Goal: Obtain resource: Download file/media

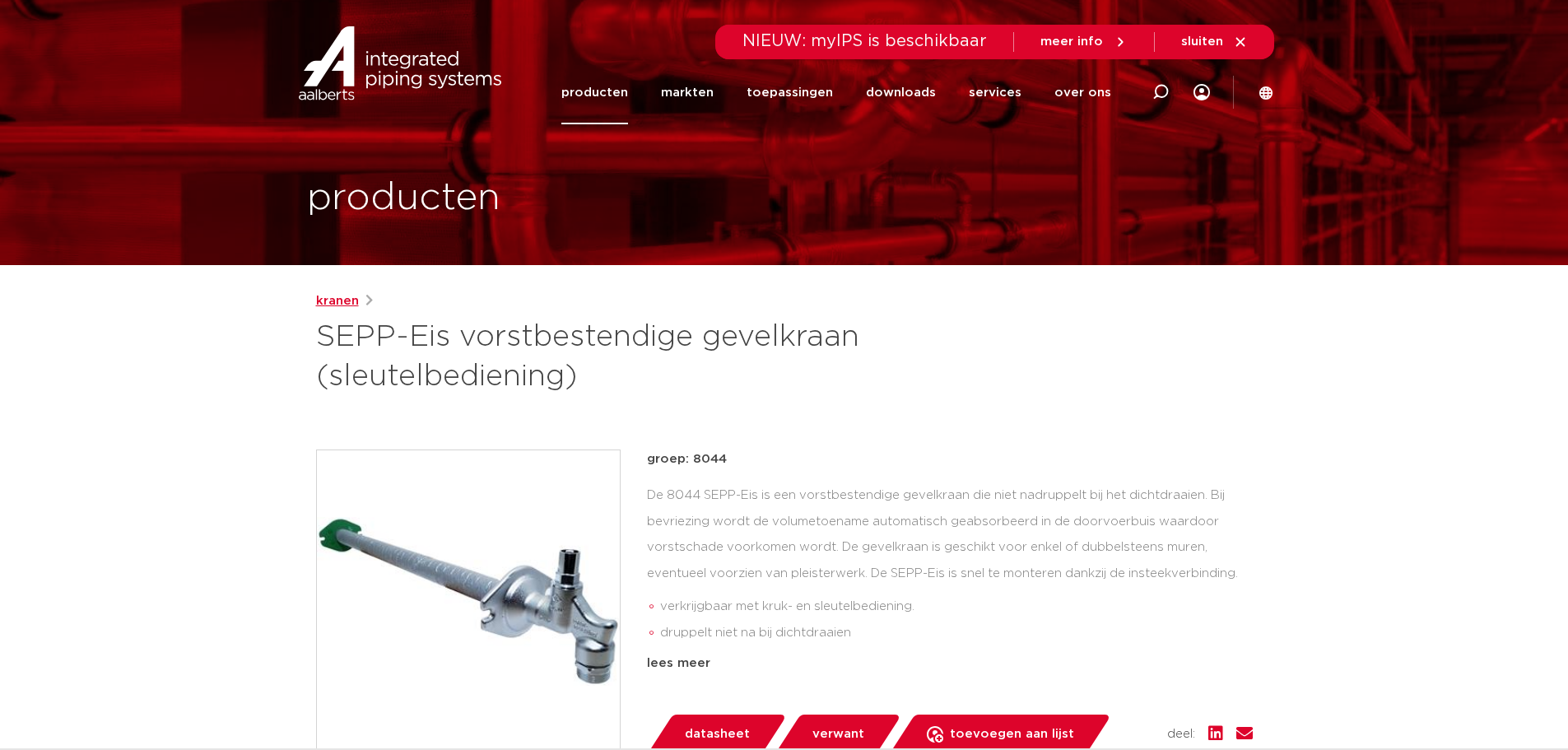
click at [343, 303] on link "kranen" at bounding box center [337, 301] width 43 height 20
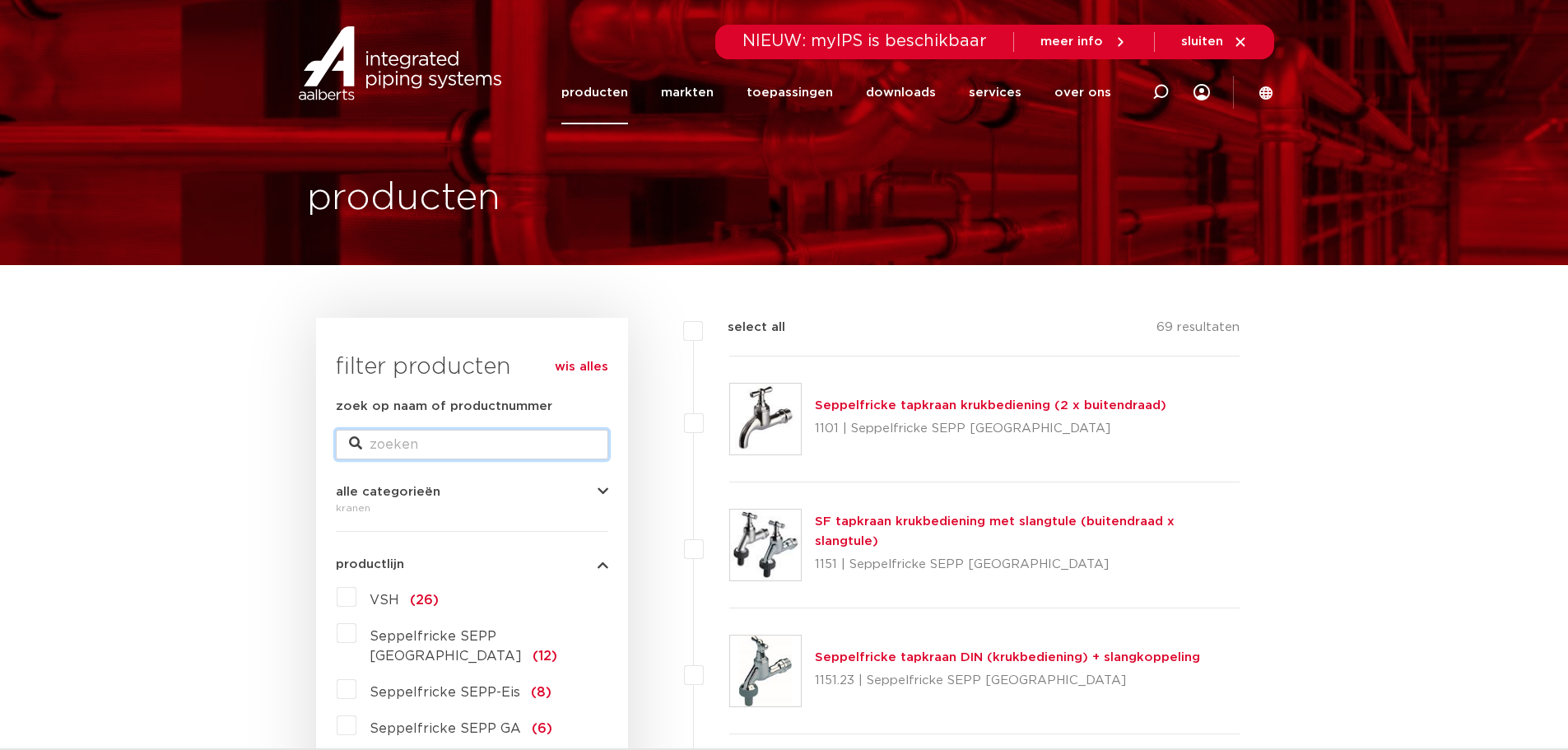
click at [537, 440] on input "zoek op naam of productnummer" at bounding box center [472, 444] width 273 height 30
type input "vorst"
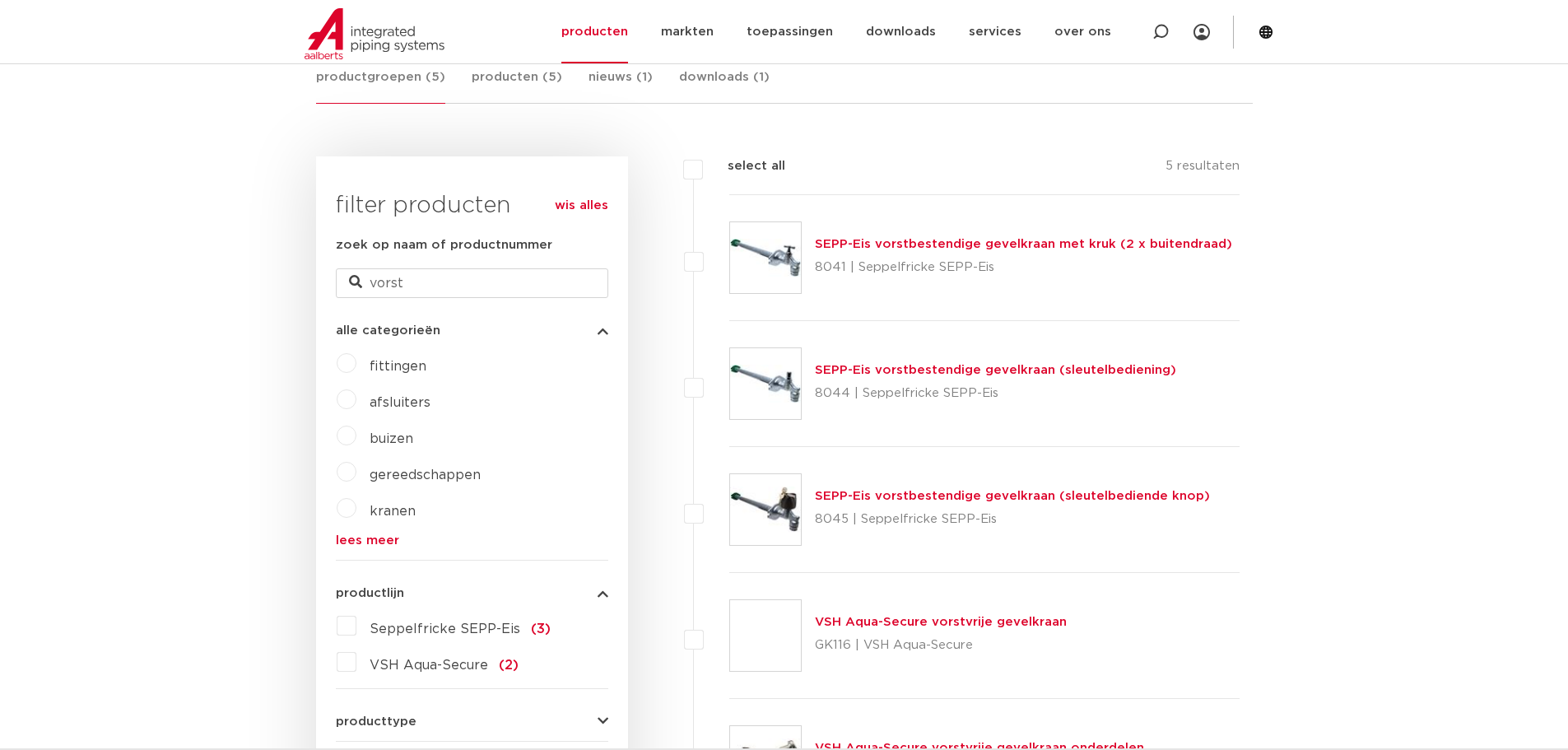
scroll to position [165, 0]
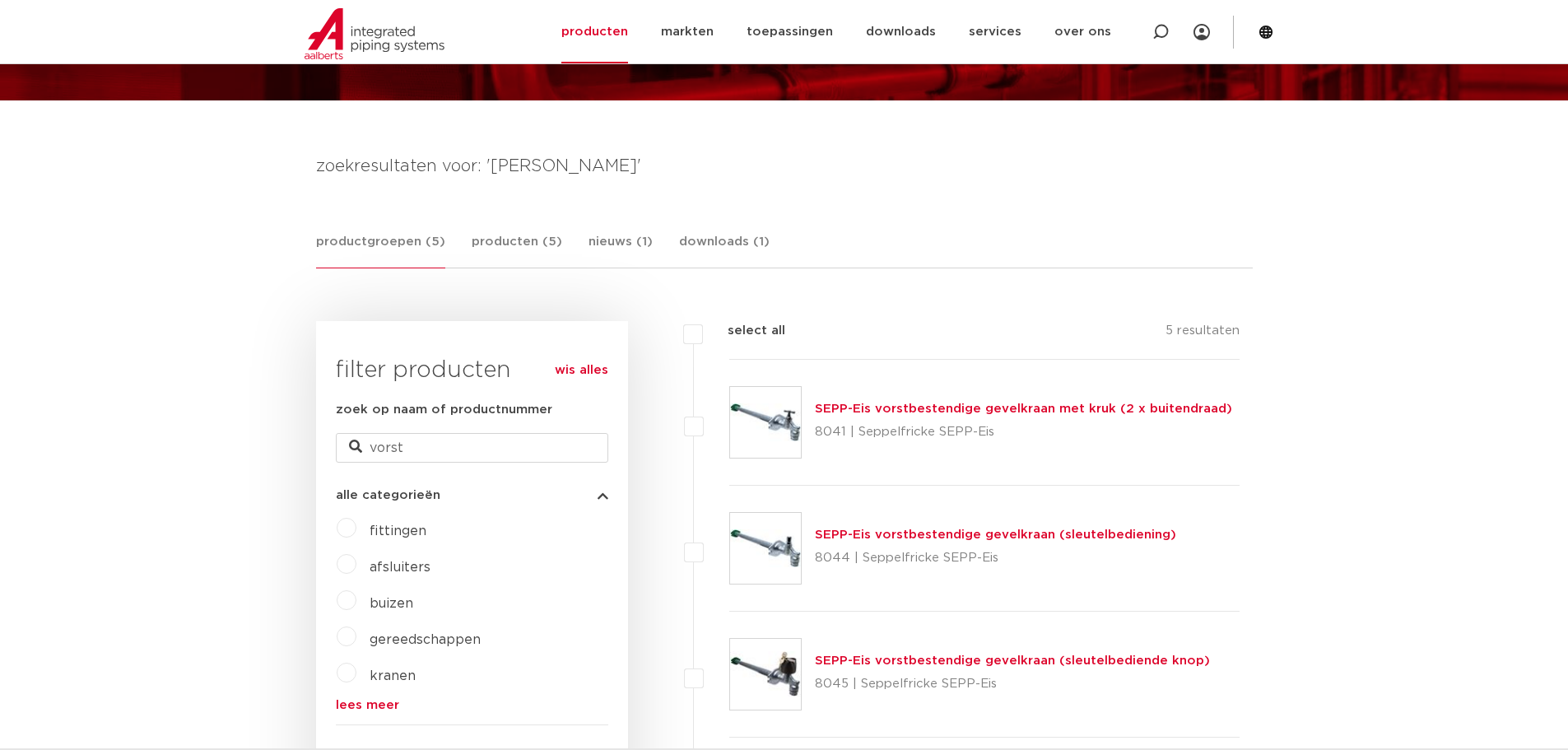
click at [989, 415] on link "SEPP-Eis vorstbestendige gevelkraan met kruk (2 x buitendraad)" at bounding box center [1024, 408] width 417 height 12
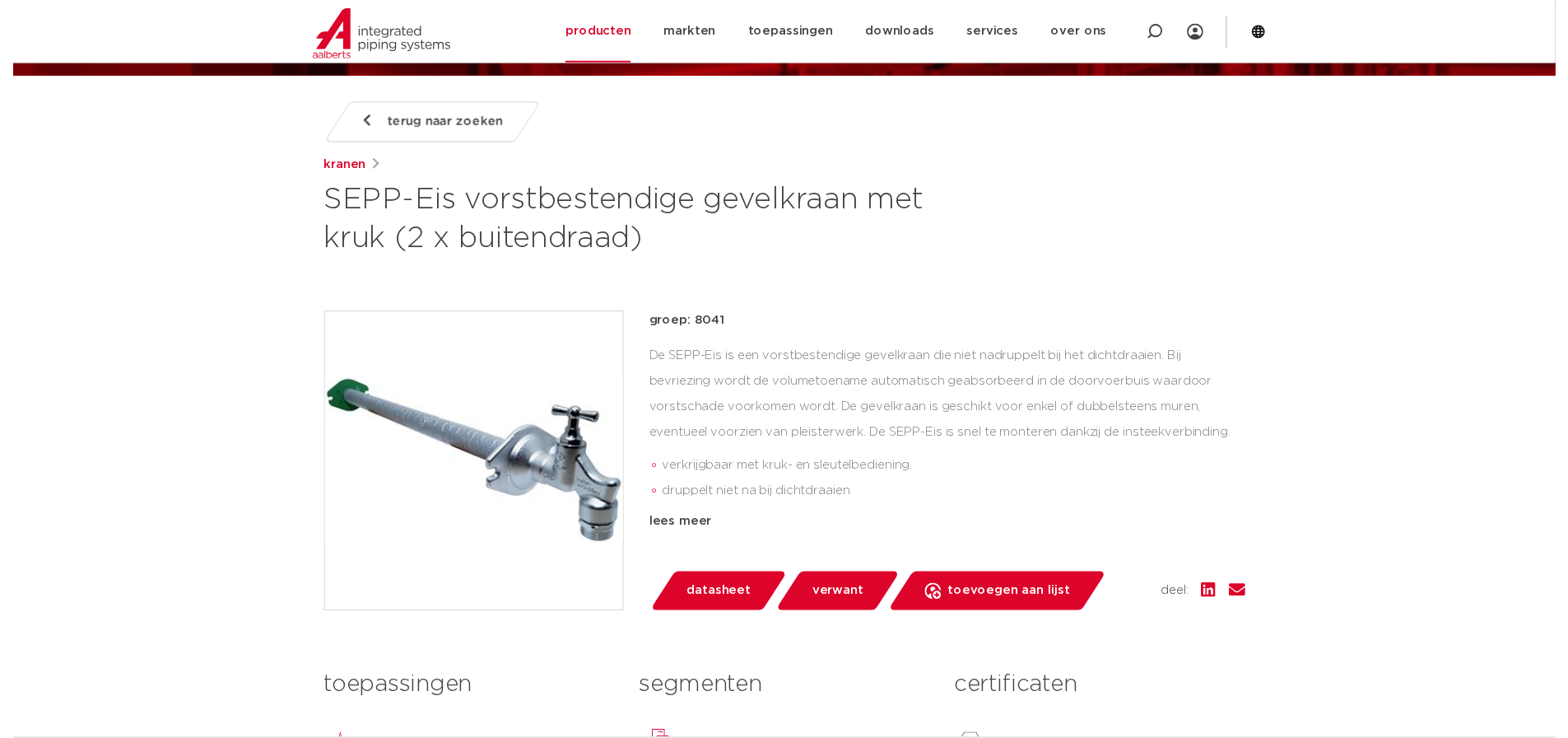
scroll to position [329, 0]
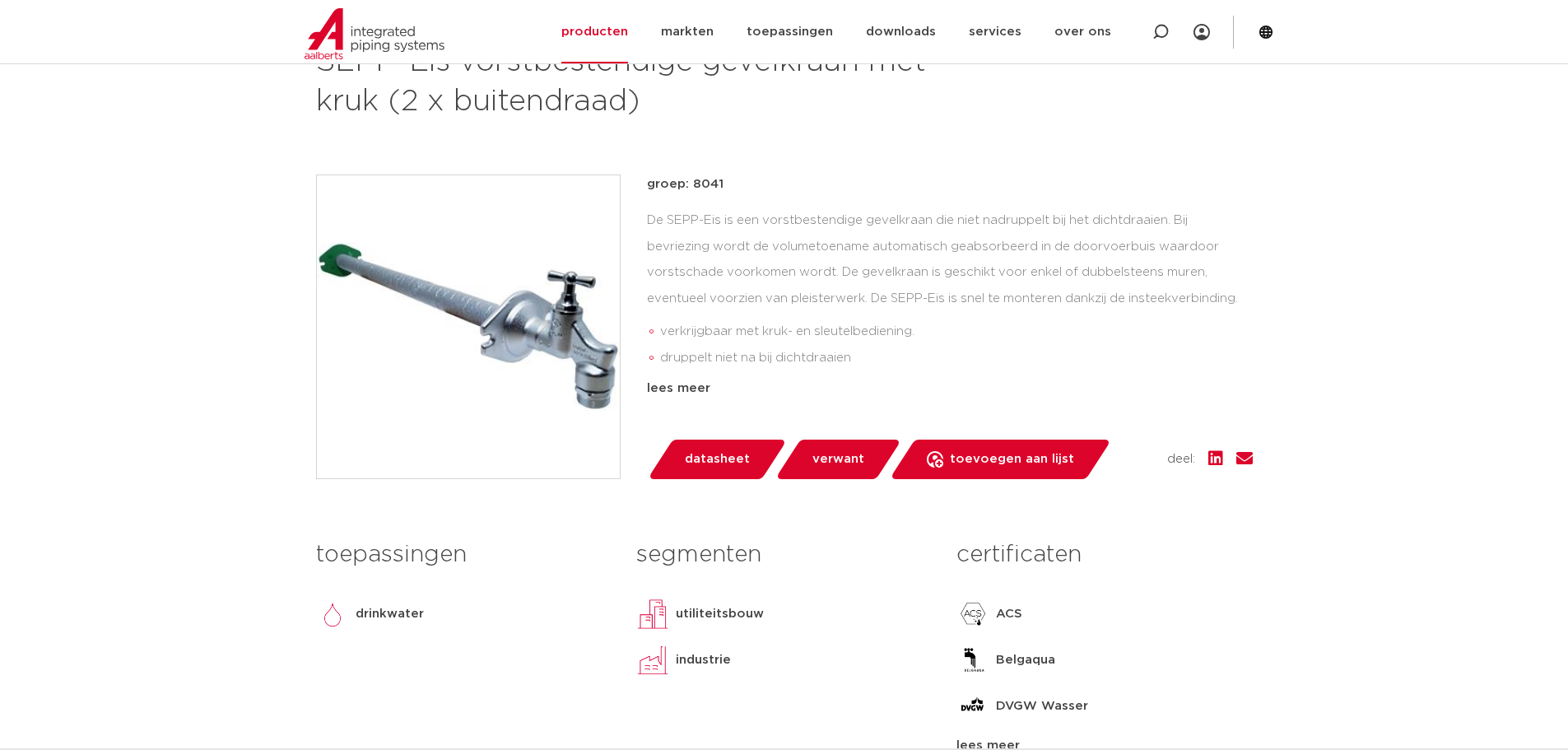
click at [711, 452] on span "datasheet" at bounding box center [718, 459] width 65 height 27
